Goal: Book appointment/travel/reservation

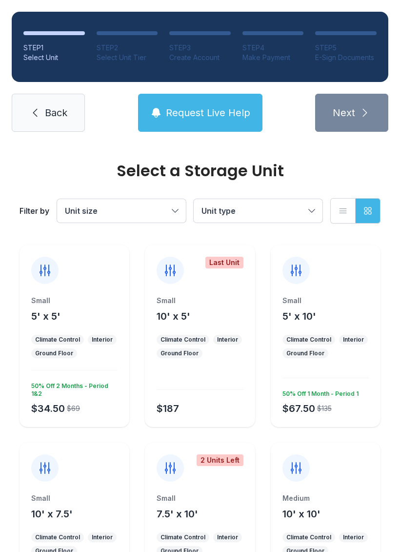
click at [58, 263] on div at bounding box center [75, 264] width 110 height 39
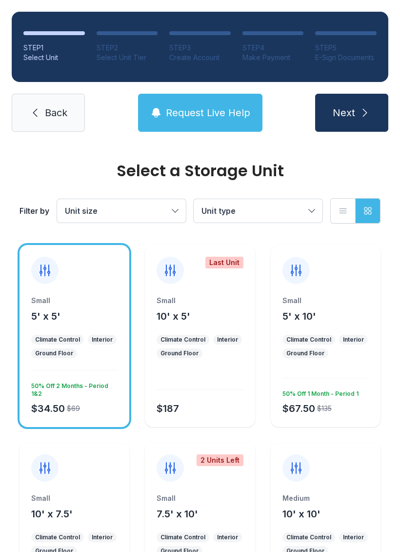
click at [351, 110] on span "Next" at bounding box center [344, 113] width 22 height 14
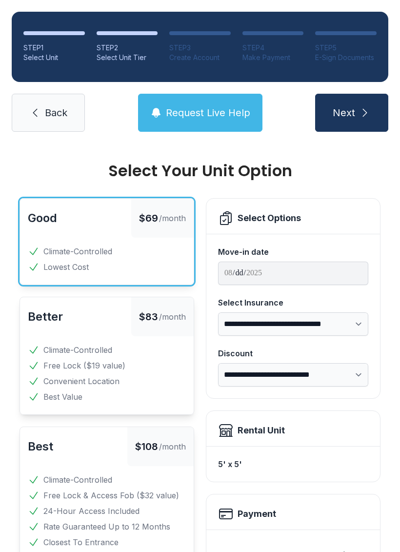
click at [358, 116] on button "Next" at bounding box center [351, 113] width 73 height 38
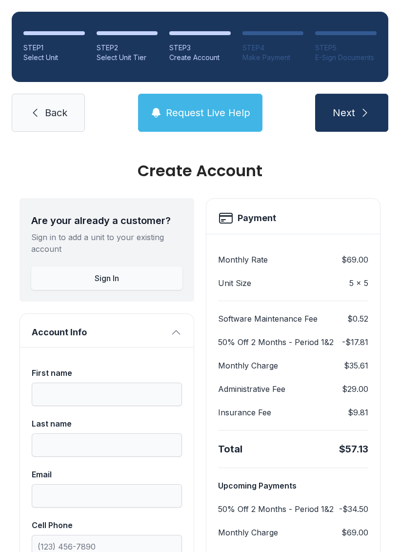
click at [62, 120] on link "Back" at bounding box center [48, 113] width 73 height 38
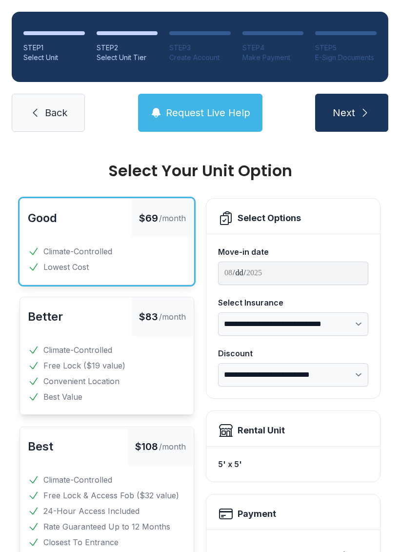
click at [39, 117] on icon at bounding box center [35, 113] width 12 height 12
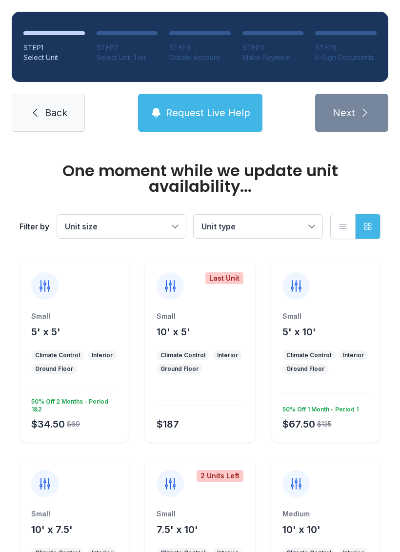
click at [33, 121] on link "Back" at bounding box center [48, 113] width 73 height 38
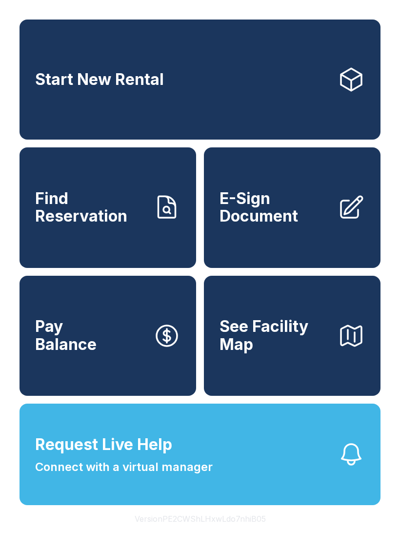
click at [300, 353] on span "See Facility Map" at bounding box center [275, 336] width 110 height 36
